Goal: Task Accomplishment & Management: Use online tool/utility

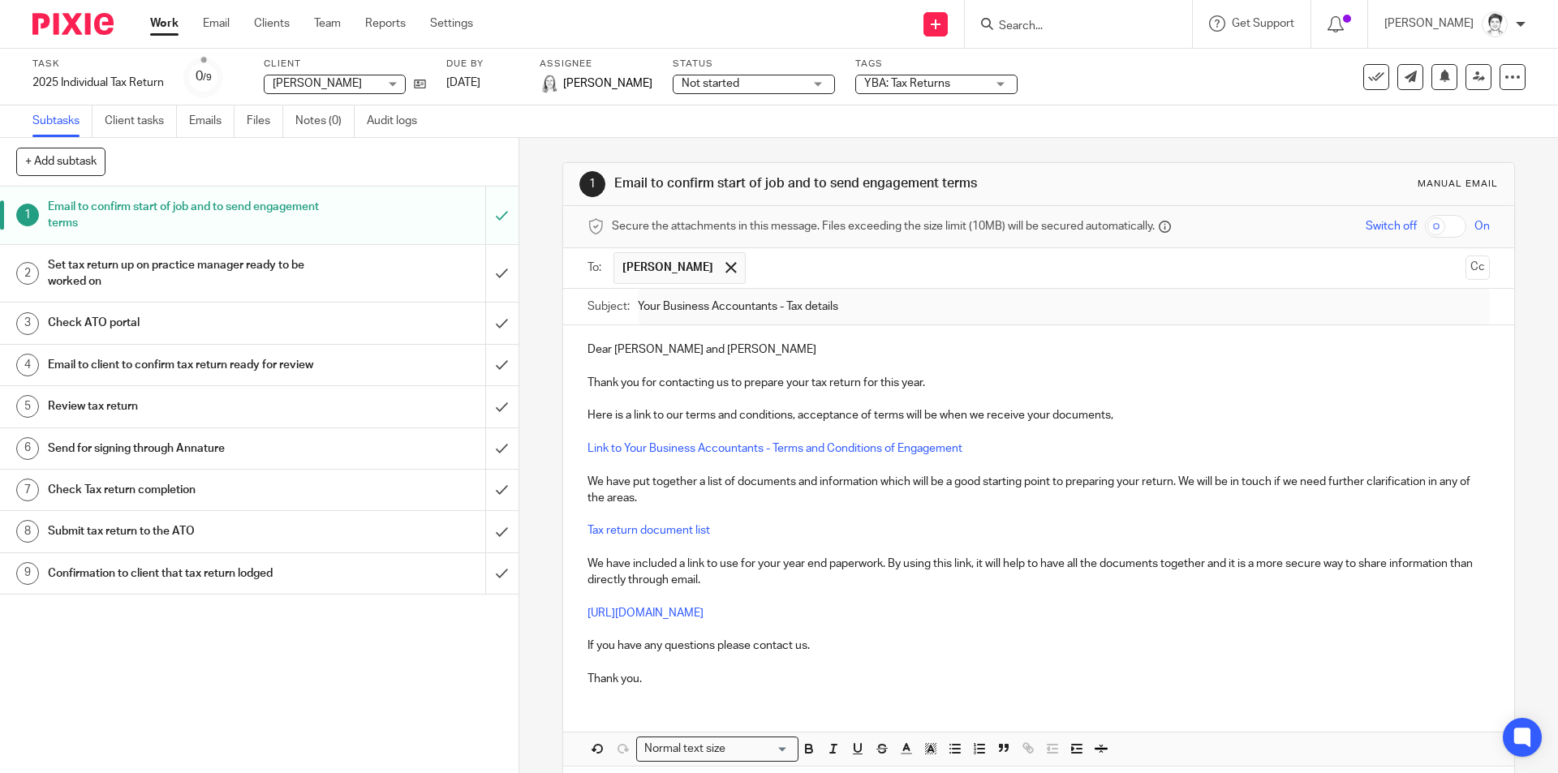
scroll to position [71, 0]
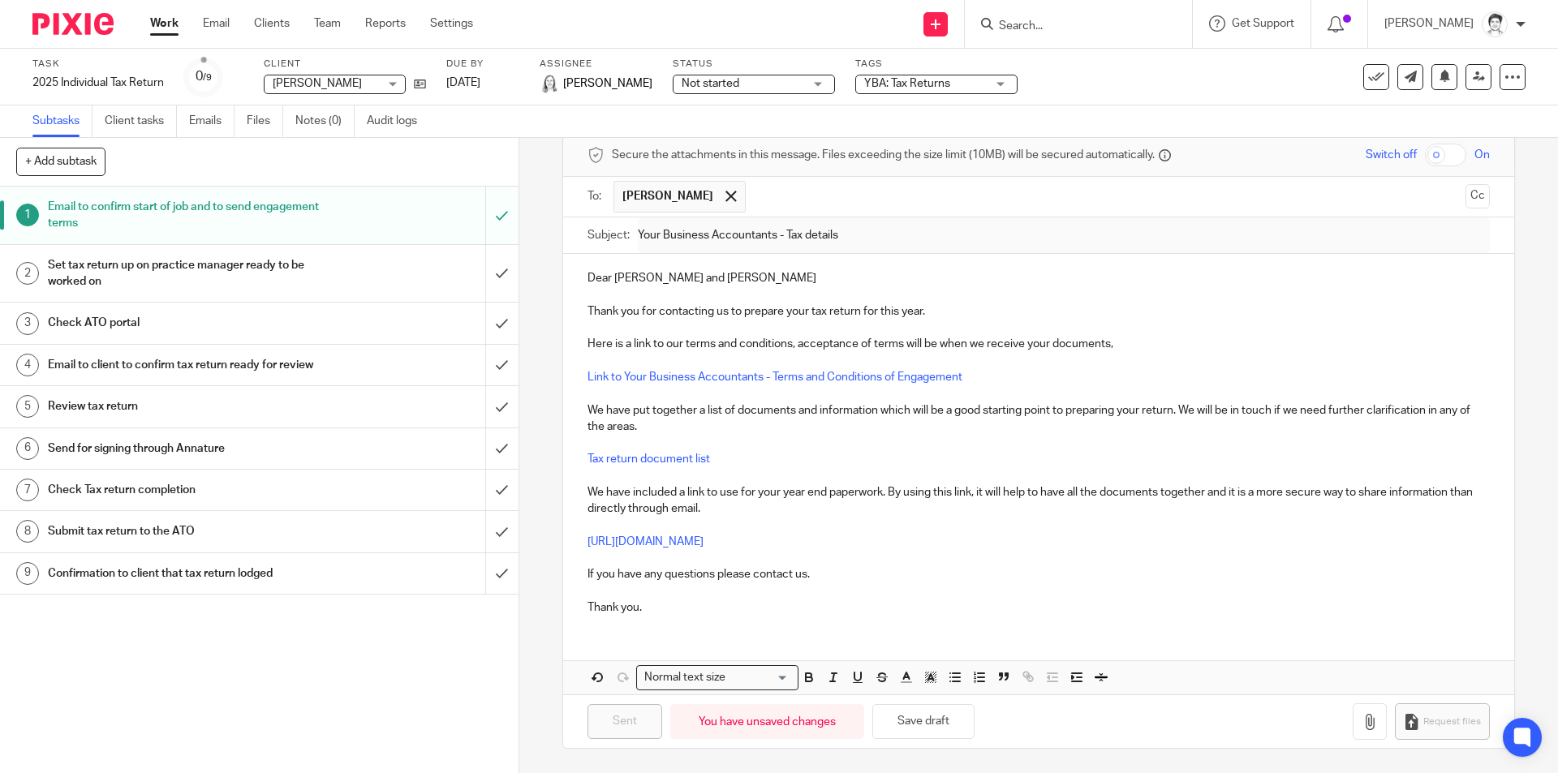
click at [1025, 35] on div at bounding box center [1078, 24] width 227 height 48
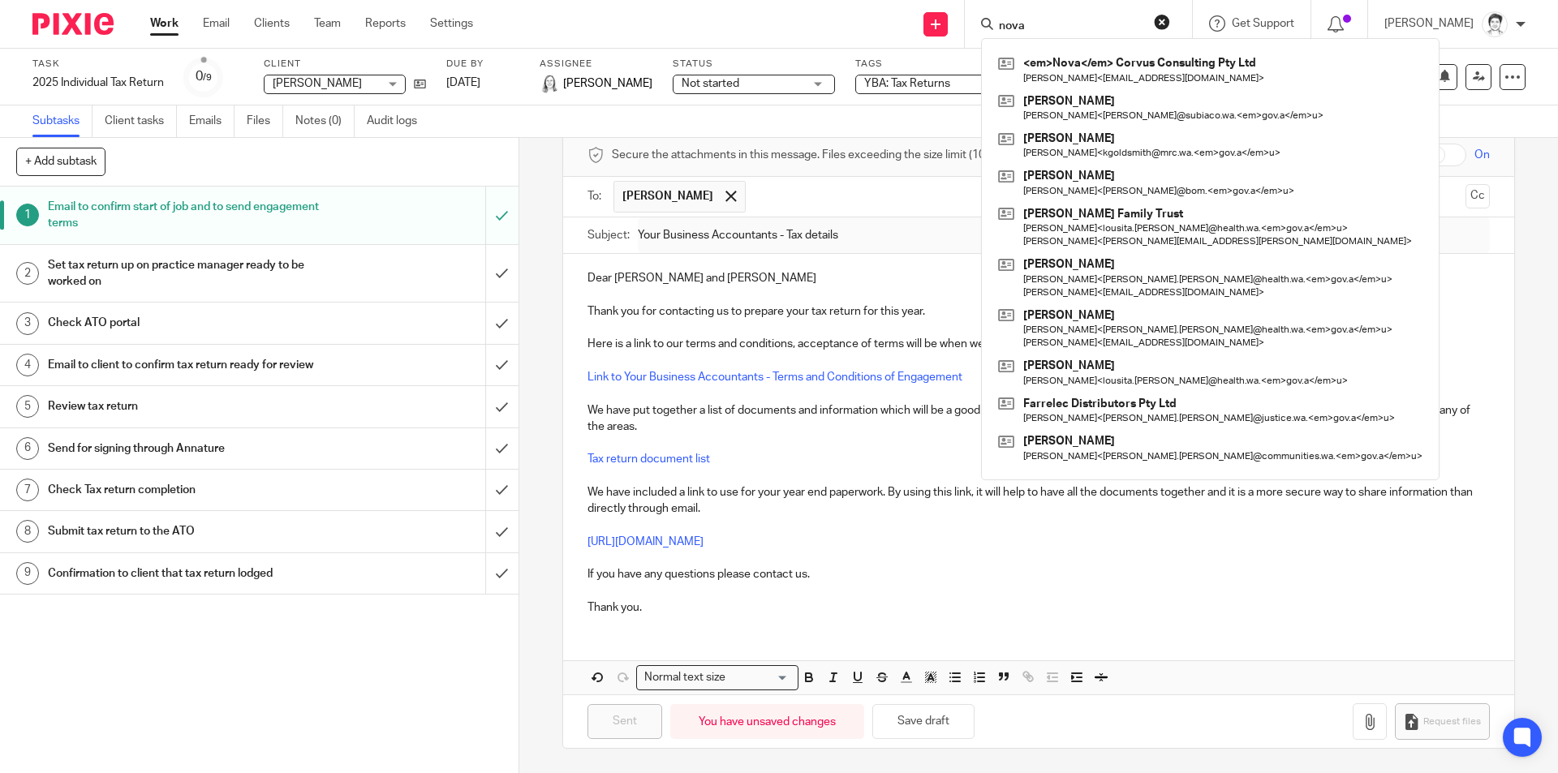
type input "nova"
click button "submit" at bounding box center [0, 0] width 0 height 0
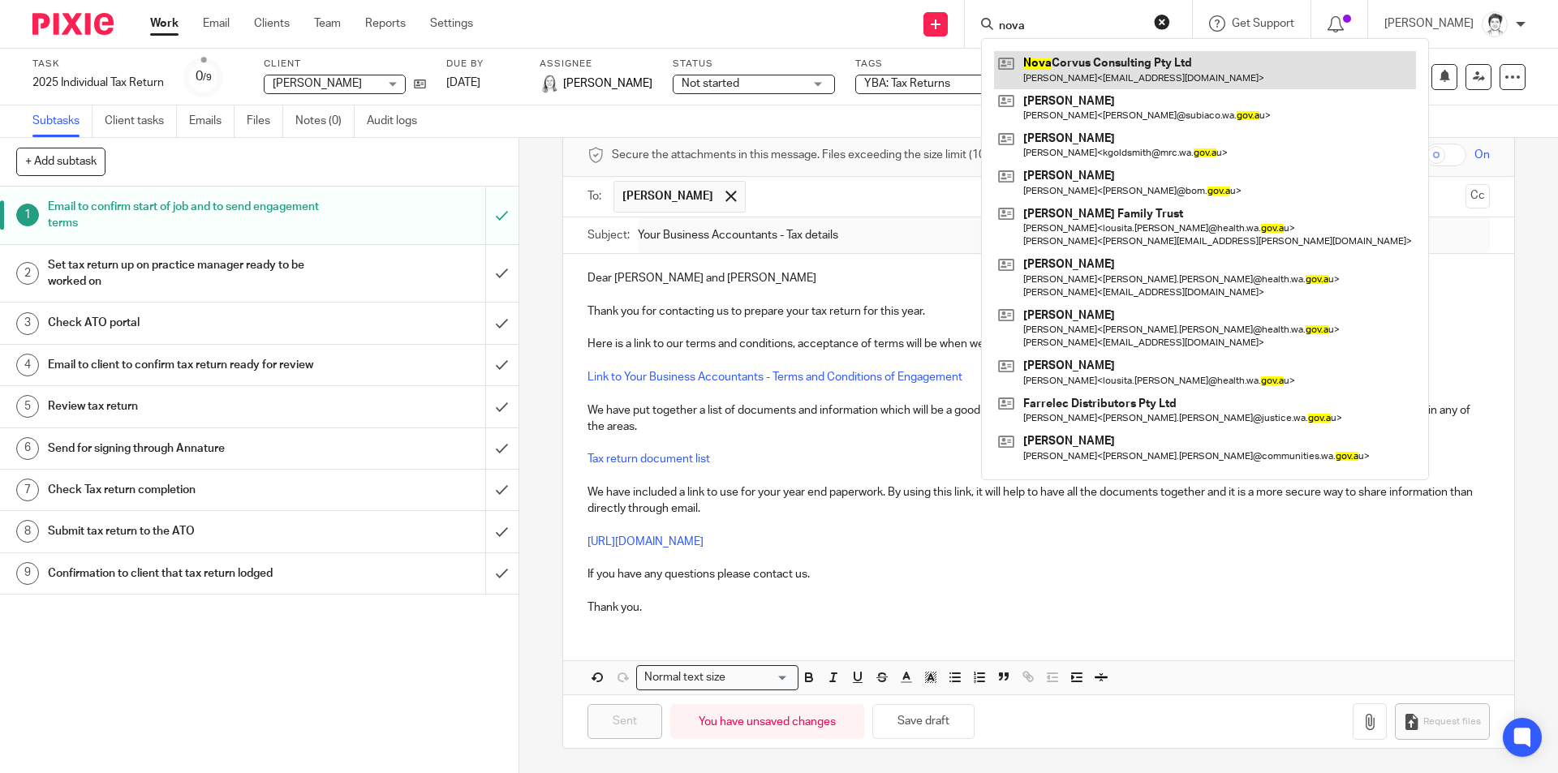
click at [1057, 65] on link at bounding box center [1205, 69] width 422 height 37
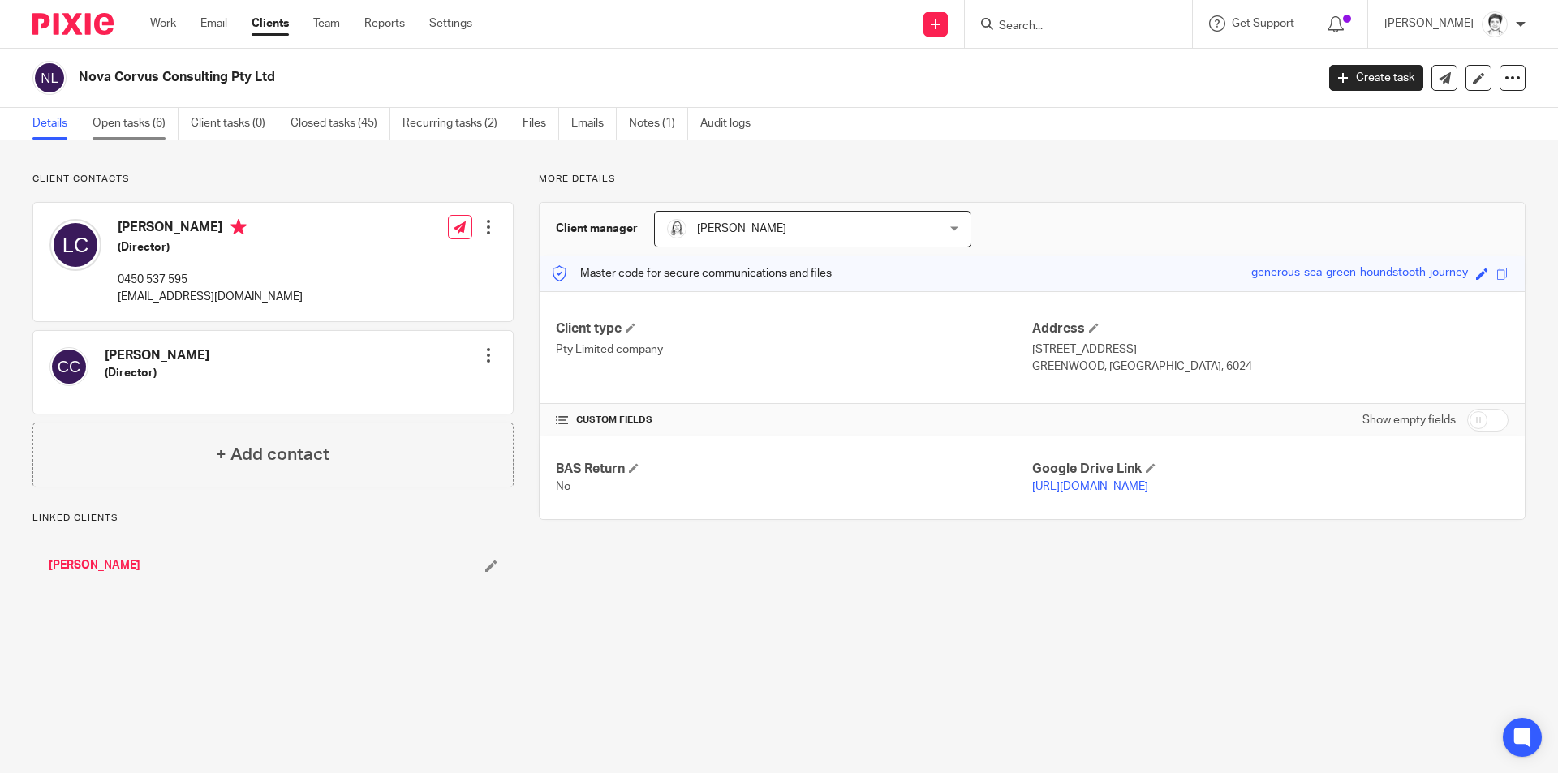
click at [136, 123] on link "Open tasks (6)" at bounding box center [136, 124] width 86 height 32
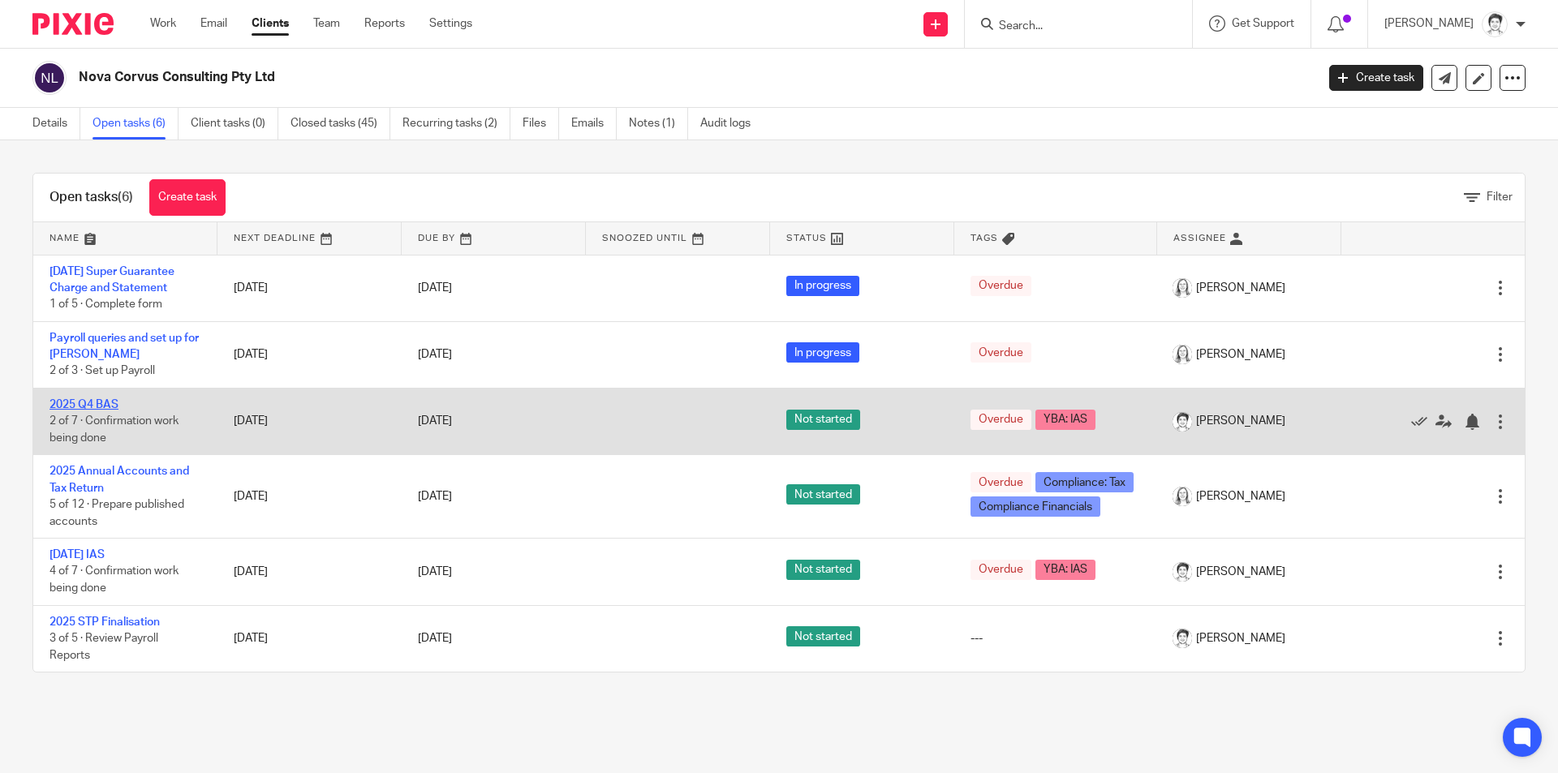
click at [102, 407] on link "2025 Q4 BAS" at bounding box center [84, 404] width 69 height 11
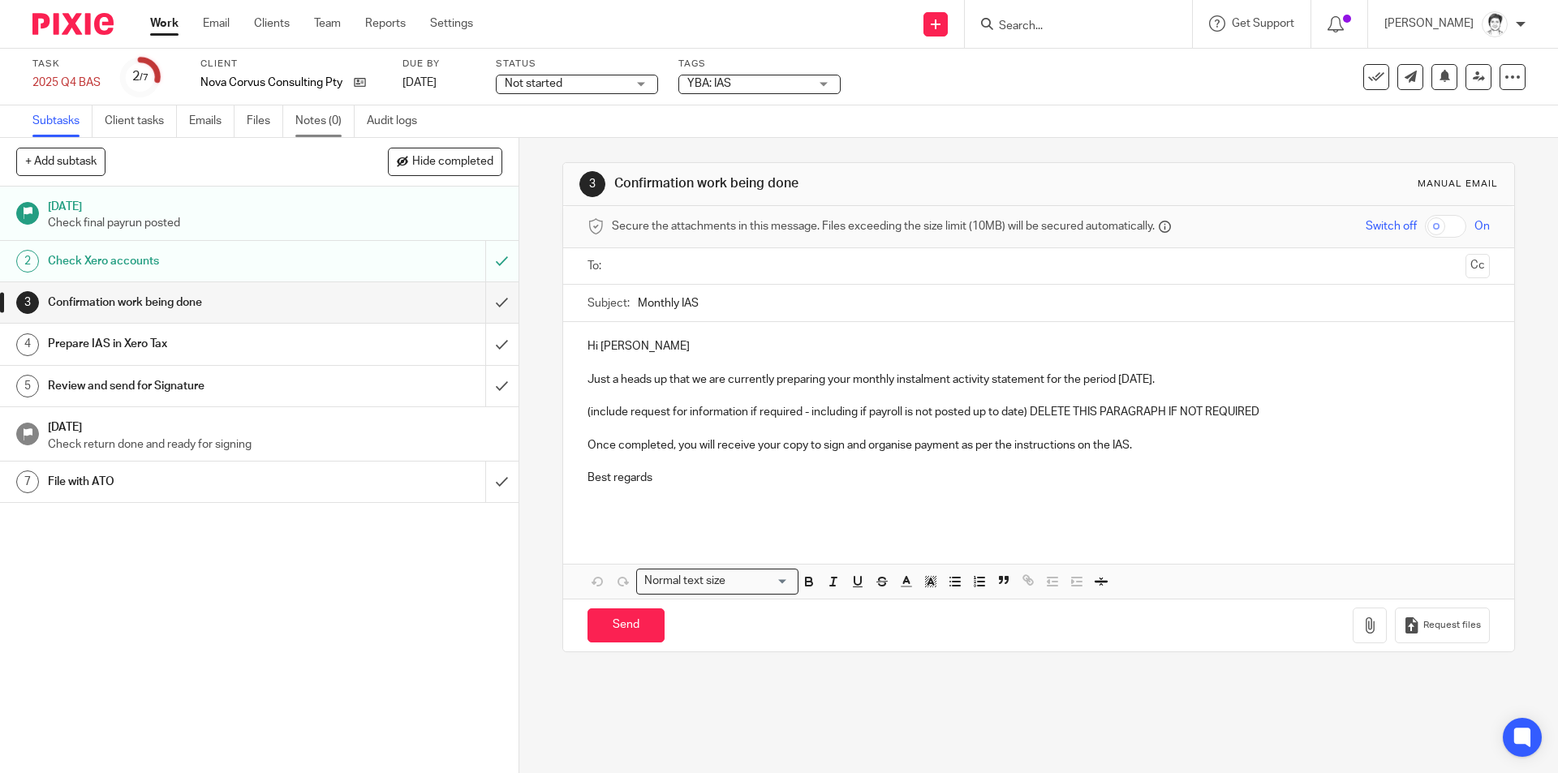
click at [321, 119] on link "Notes (0)" at bounding box center [324, 121] width 59 height 32
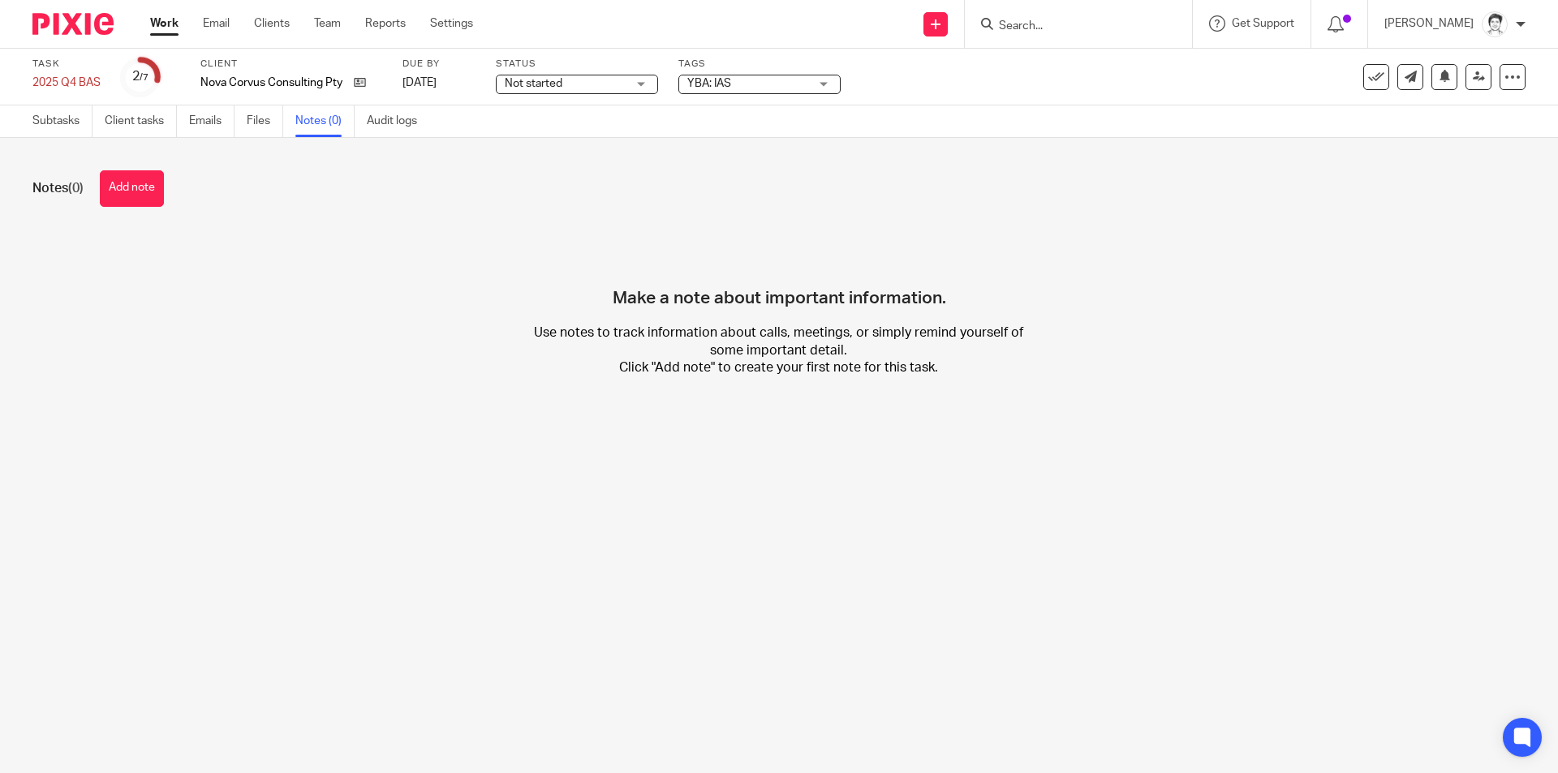
click at [213, 127] on link "Emails" at bounding box center [211, 121] width 45 height 32
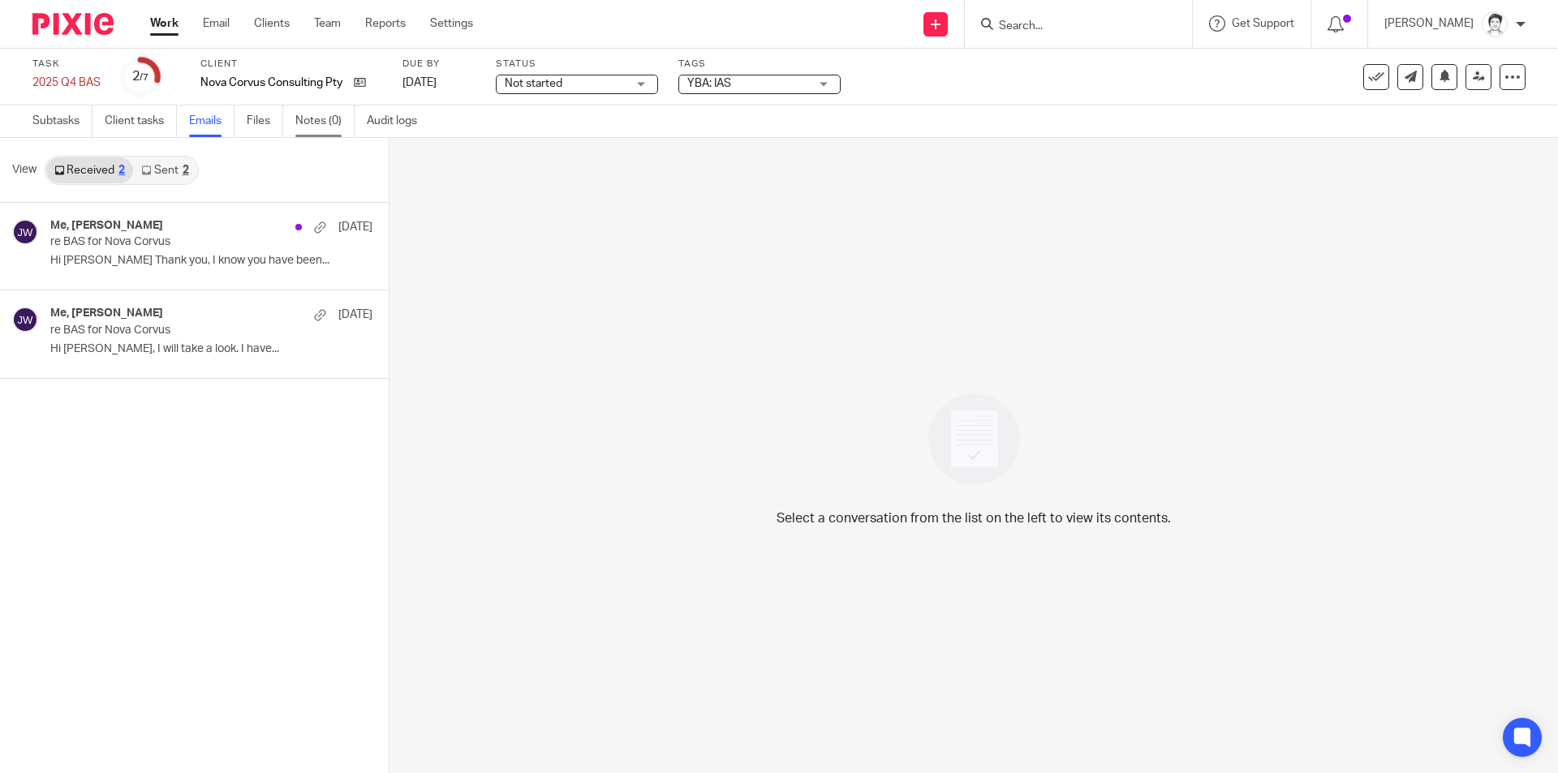
click at [311, 118] on link "Notes (0)" at bounding box center [324, 121] width 59 height 32
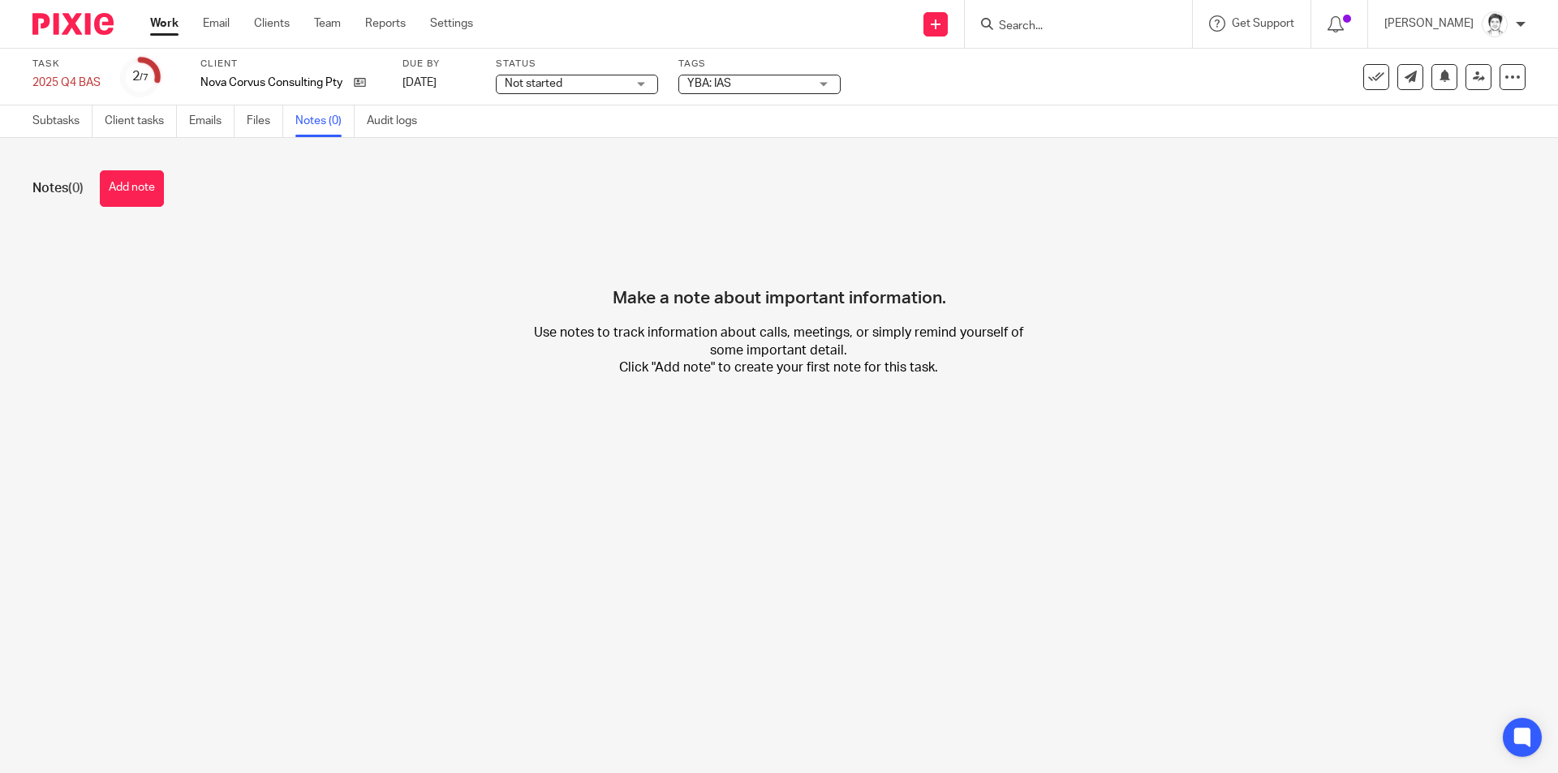
click at [135, 179] on button "Add note" at bounding box center [132, 188] width 64 height 37
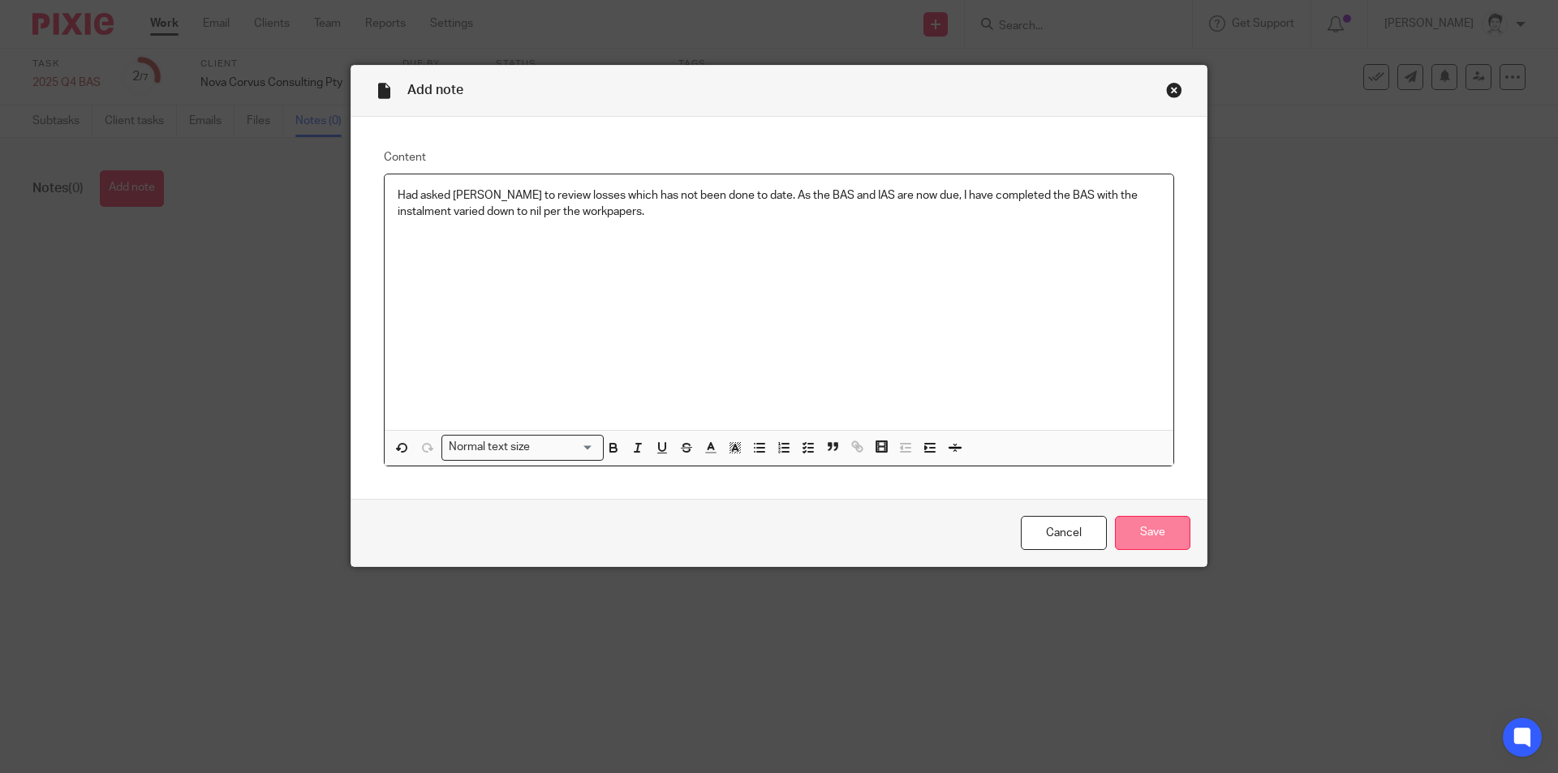
click at [1166, 524] on input "Save" at bounding box center [1152, 533] width 75 height 35
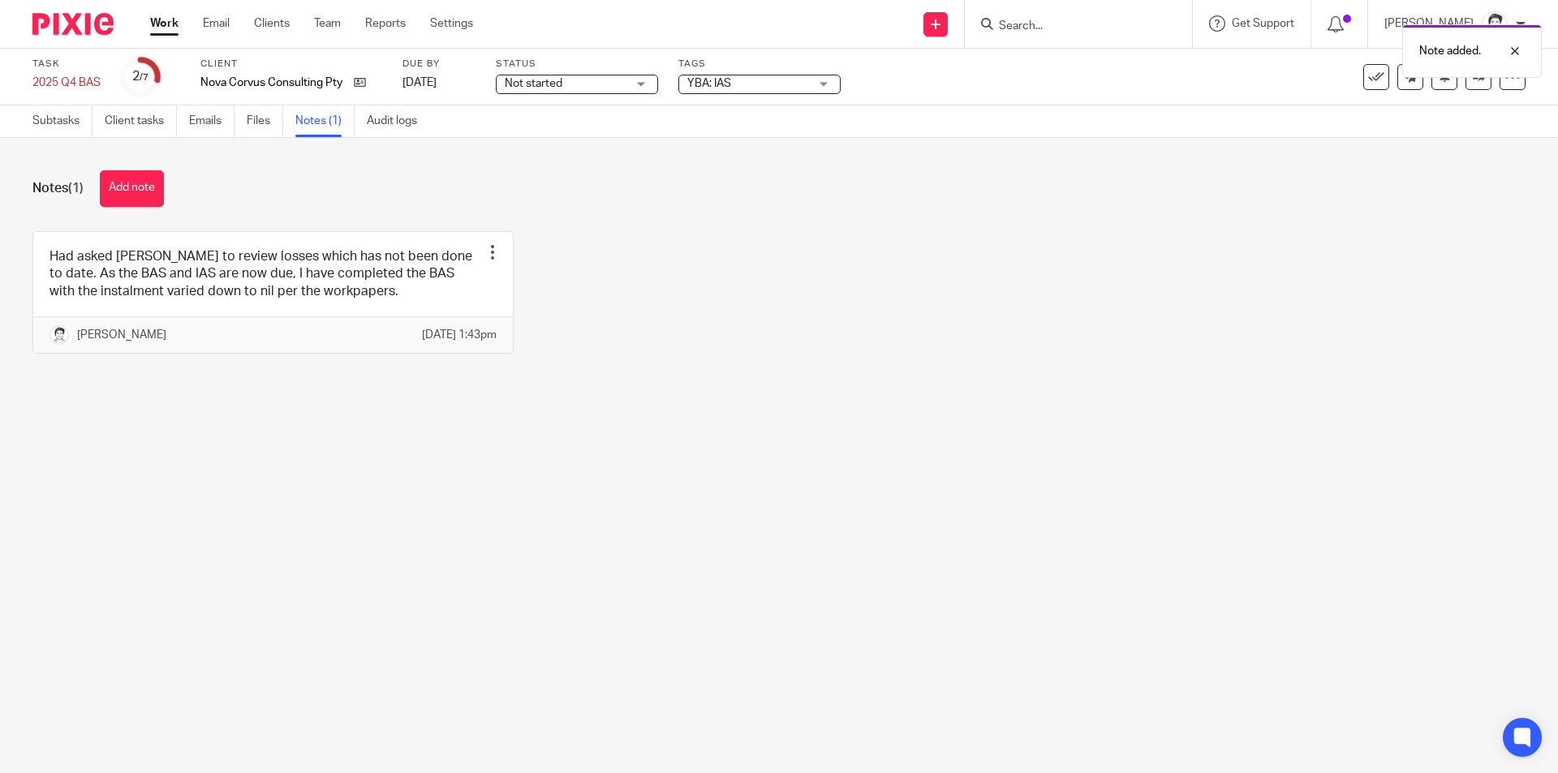
click at [24, 122] on div "Subtasks Client tasks Emails Files Notes (1) Audit logs" at bounding box center [229, 121] width 458 height 32
click at [45, 118] on link "Subtasks" at bounding box center [62, 121] width 60 height 32
